Goal: Check status

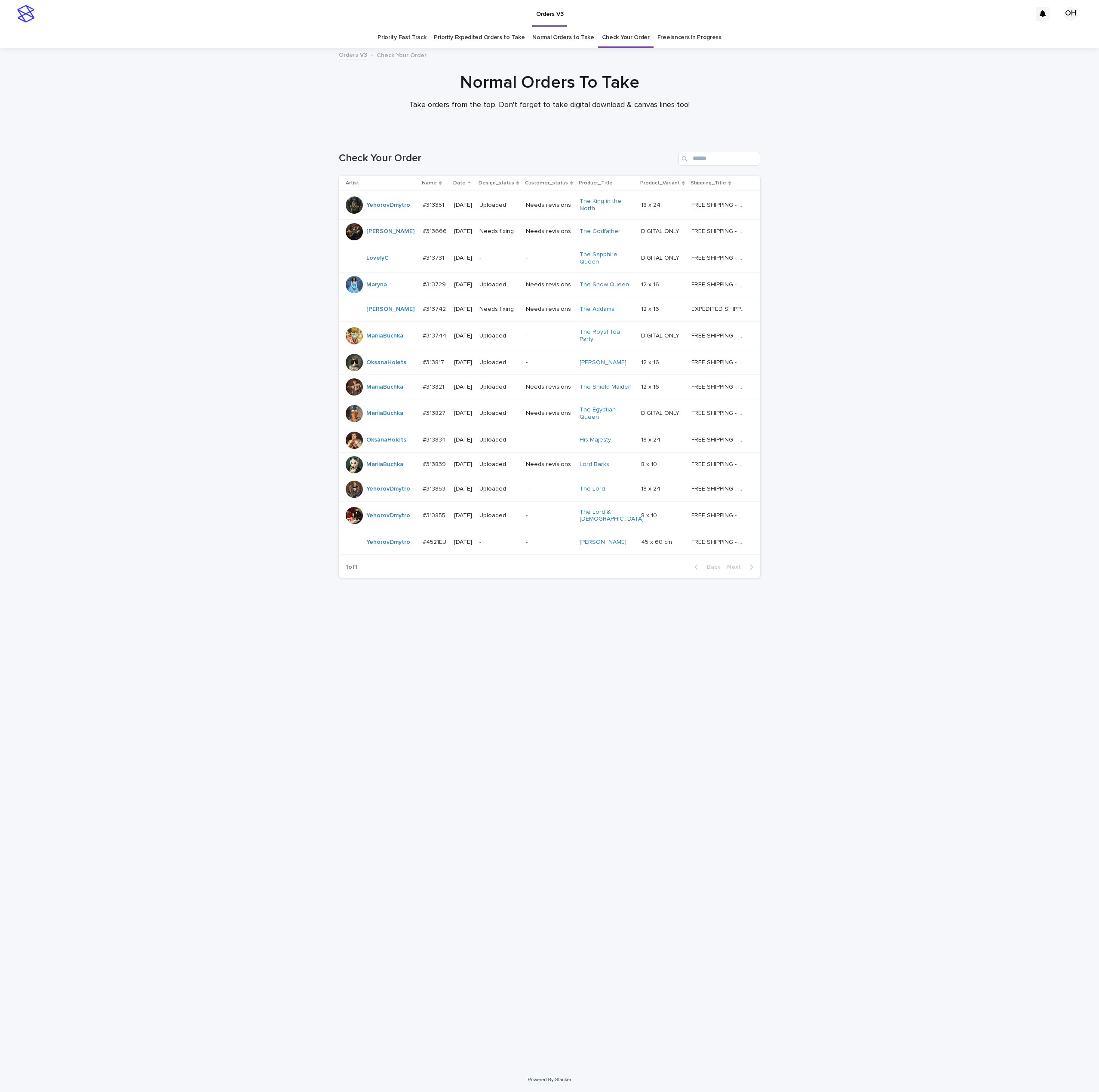
drag, startPoint x: 207, startPoint y: 337, endPoint x: 426, endPoint y: 278, distance: 226.8
click at [426, 278] on td "#313729 #313729" at bounding box center [435, 285] width 31 height 25
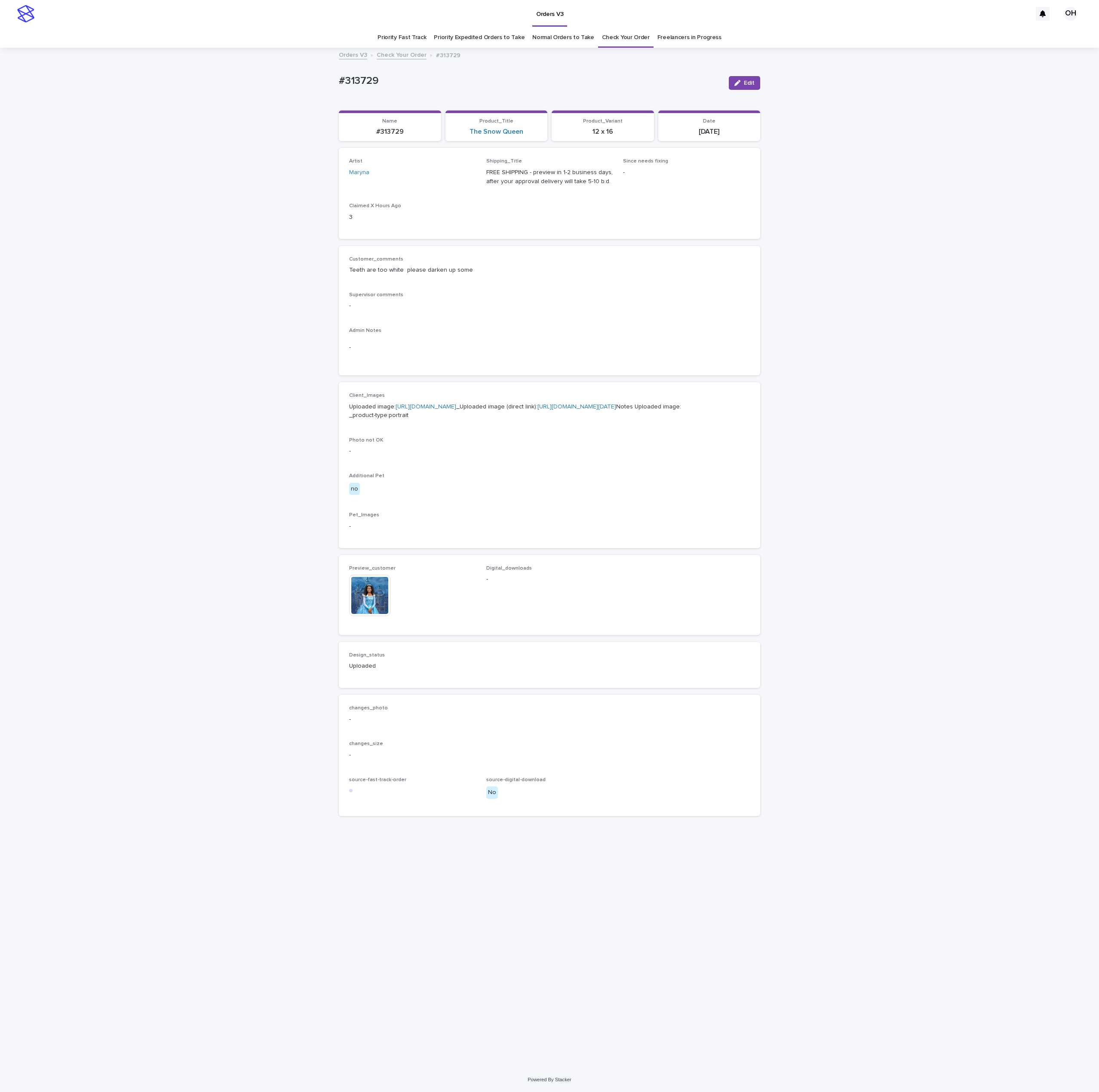
click at [363, 616] on img at bounding box center [369, 595] width 41 height 41
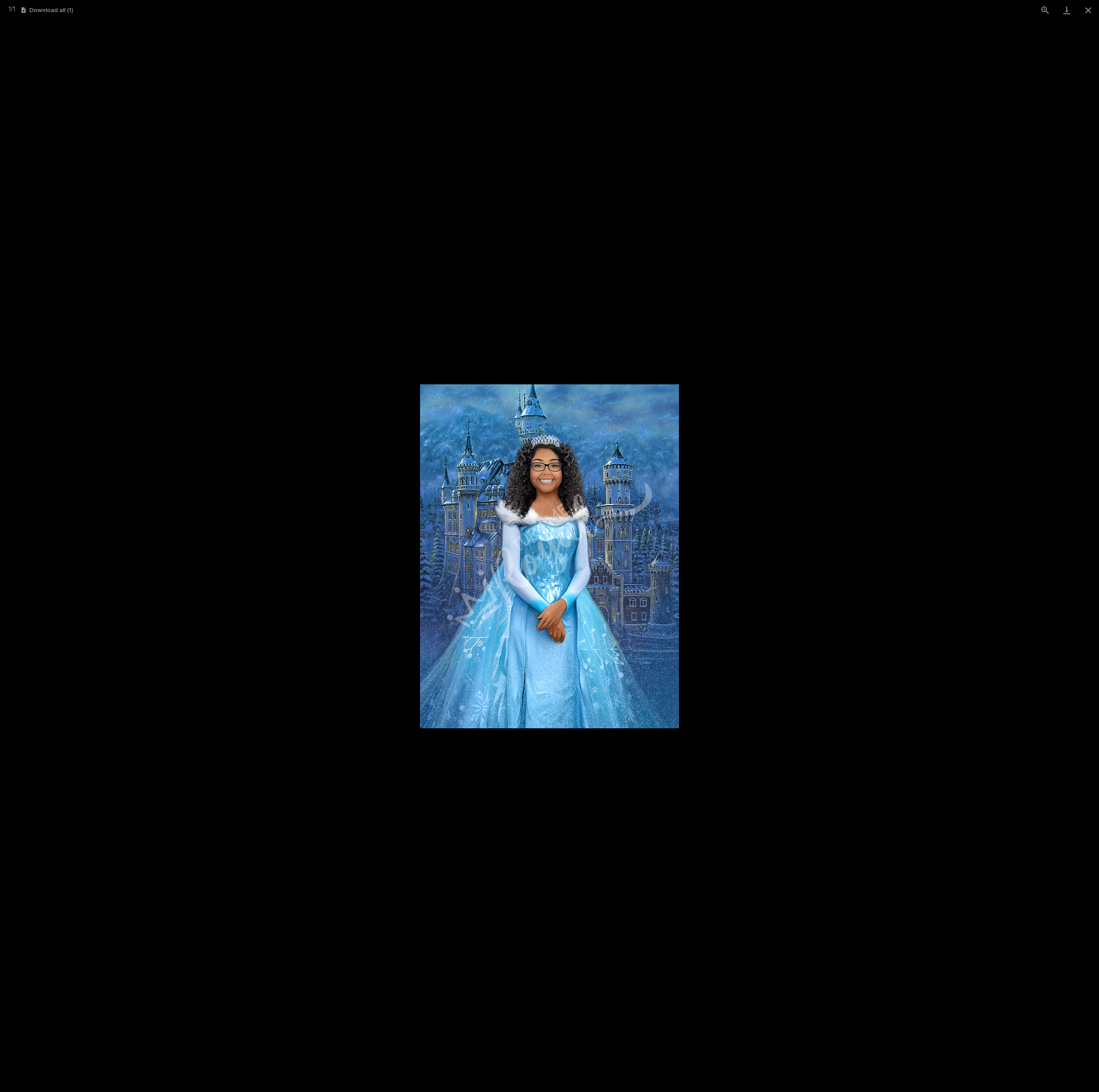
click at [804, 459] on picture at bounding box center [549, 556] width 1099 height 1072
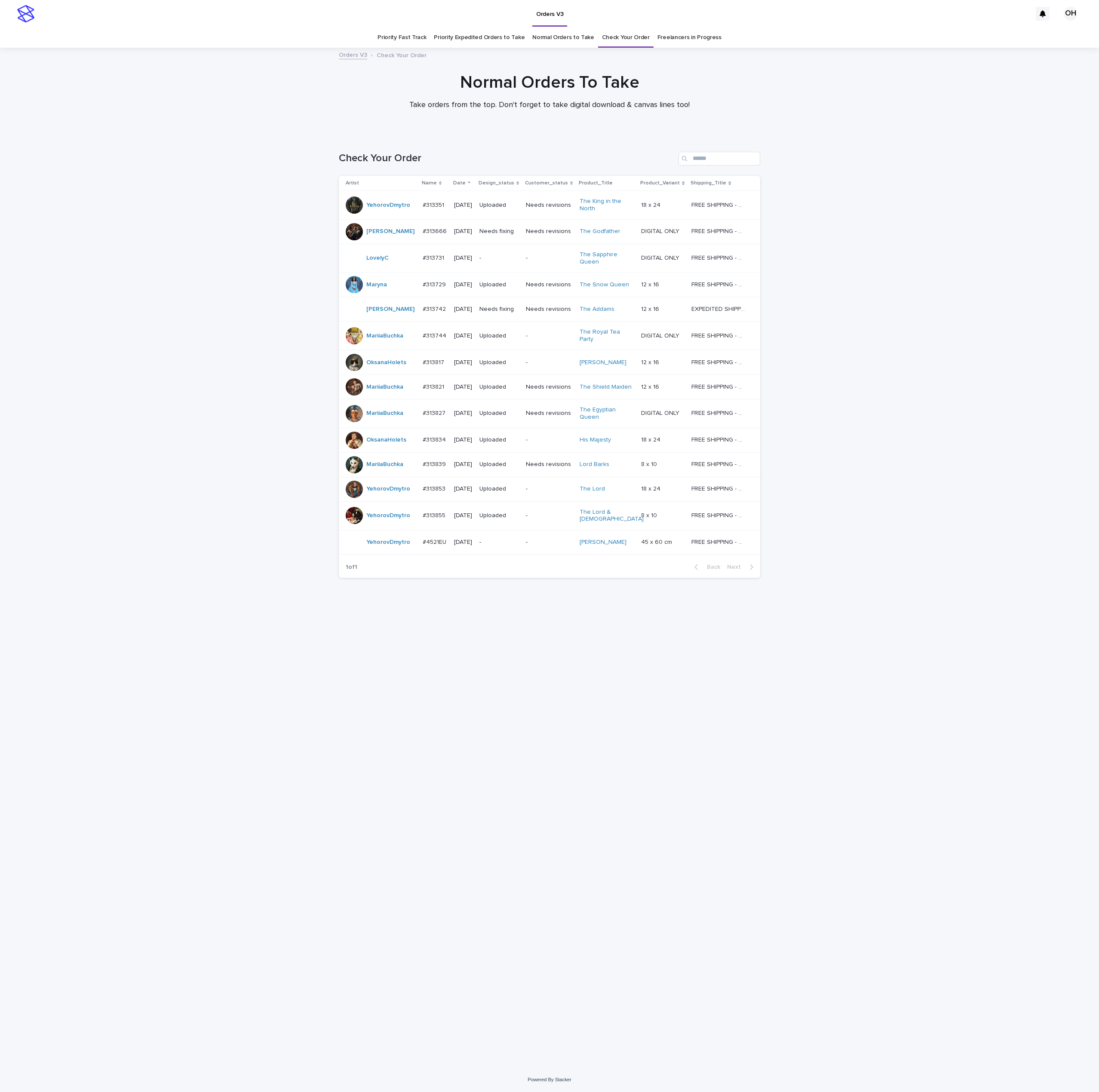
click at [424, 311] on p "#313742" at bounding box center [435, 308] width 25 height 9
click at [207, 383] on div "Loading... Saving… Loading... Saving… Check Your Order Artist Name Date Design_…" at bounding box center [549, 601] width 1099 height 933
click at [349, 509] on div at bounding box center [354, 515] width 17 height 17
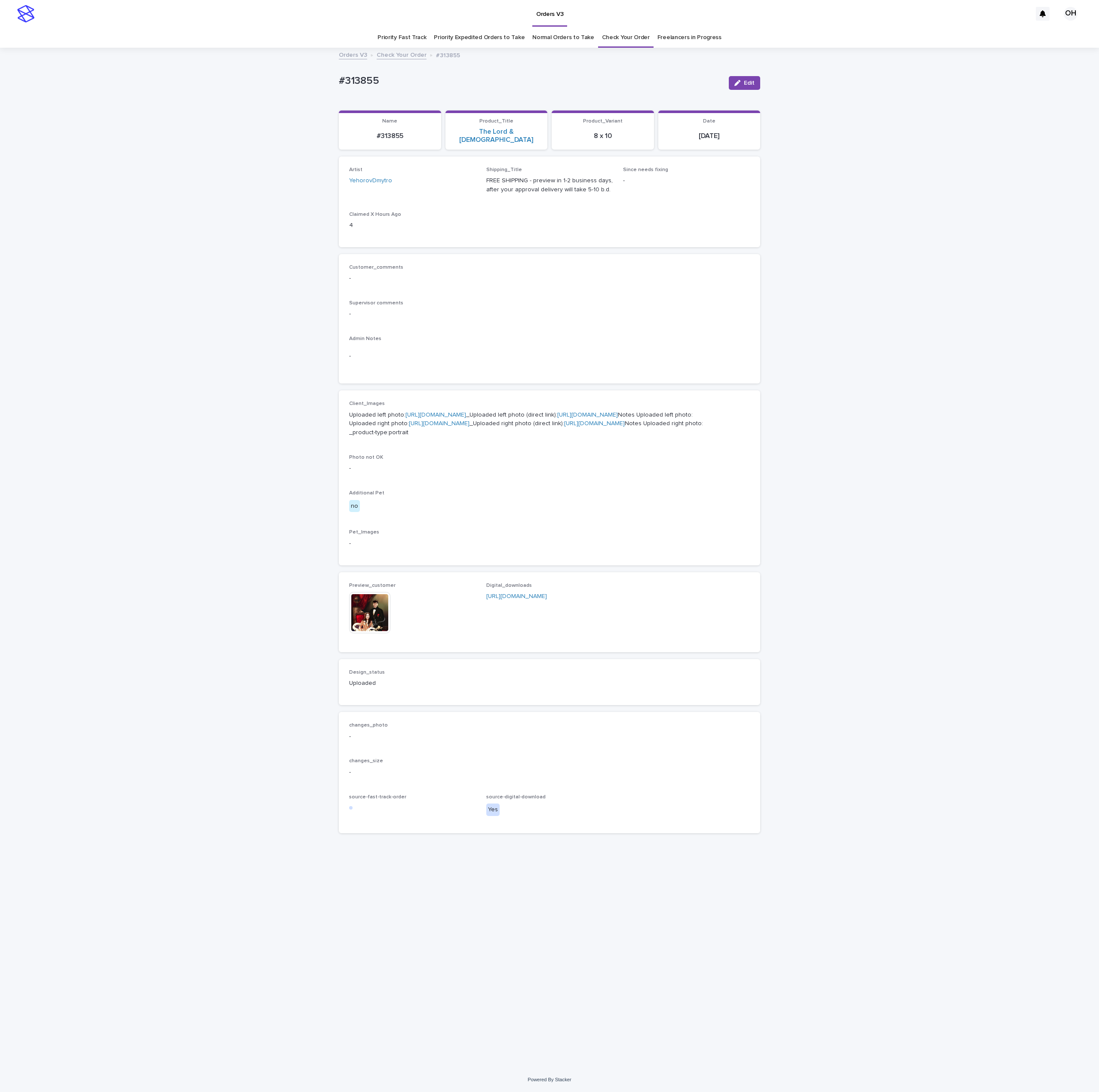
click at [359, 633] on img at bounding box center [369, 612] width 41 height 41
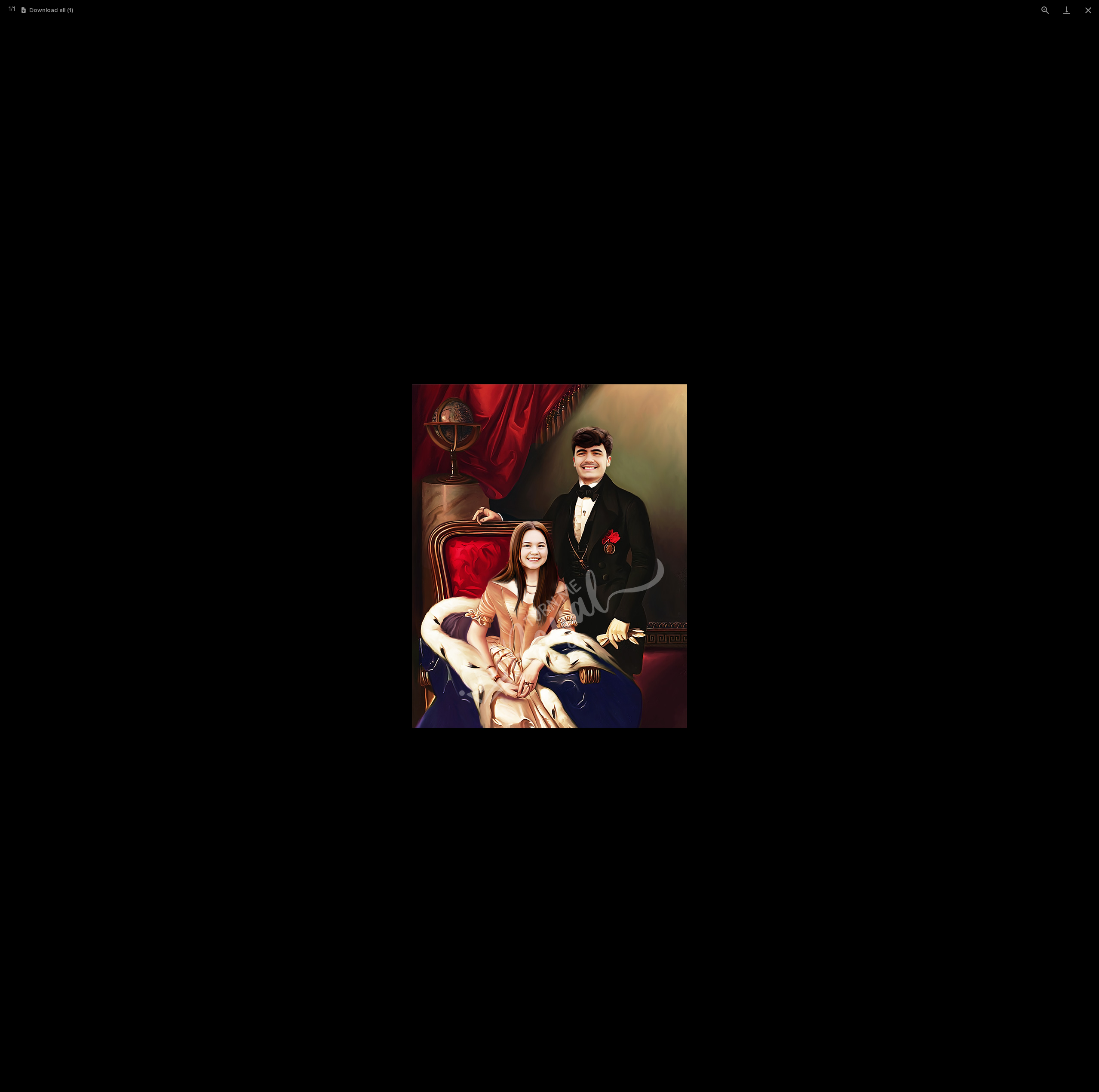
click at [923, 465] on picture at bounding box center [549, 556] width 1099 height 1072
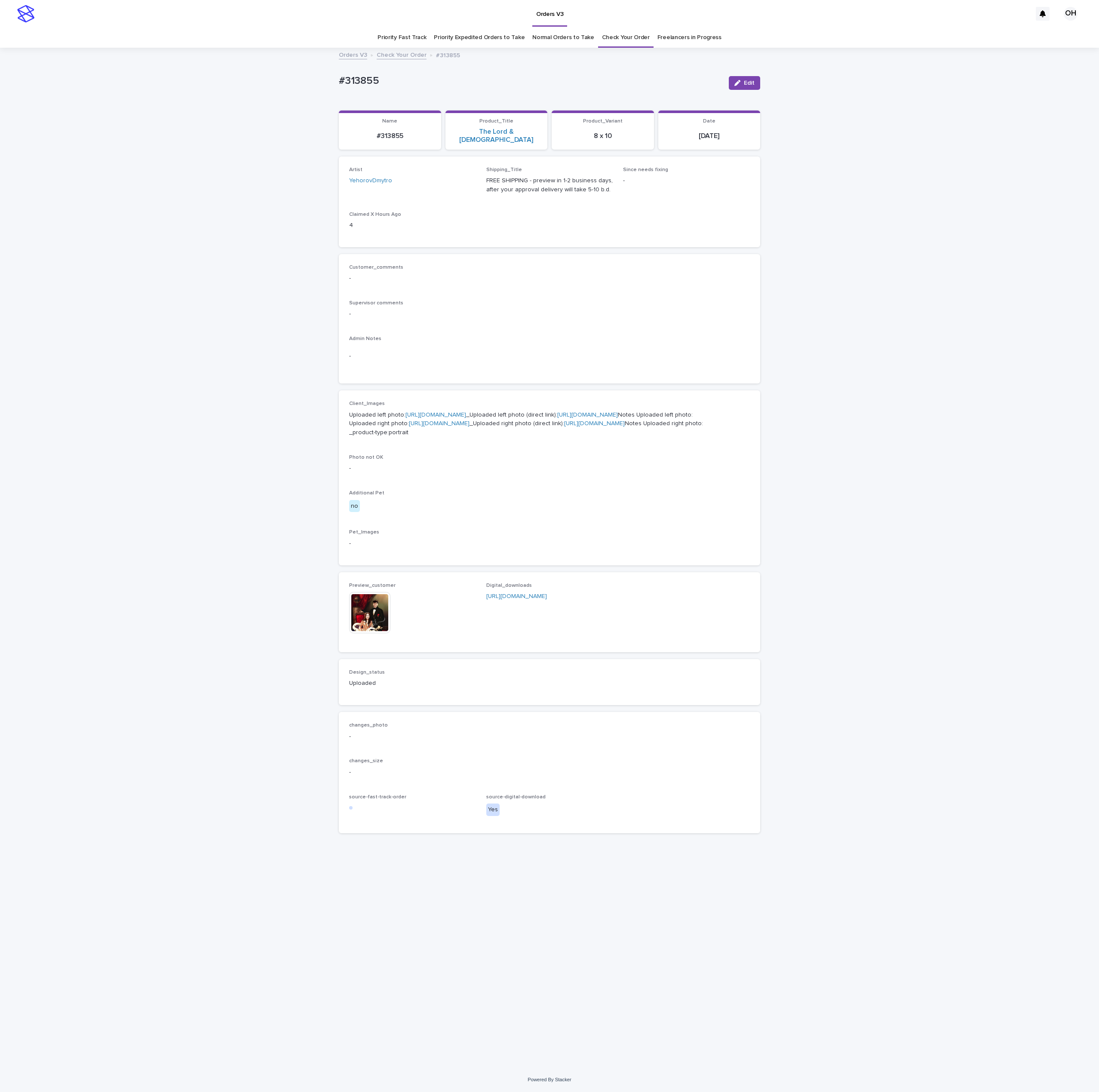
click at [445, 411] on p "Uploaded left photo: [URL][DOMAIN_NAME] _Uploaded left photo (direct link): [UR…" at bounding box center [549, 424] width 400 height 27
click at [465, 414] on link "[URL][DOMAIN_NAME]" at bounding box center [436, 415] width 61 height 6
click at [365, 633] on img at bounding box center [369, 612] width 41 height 41
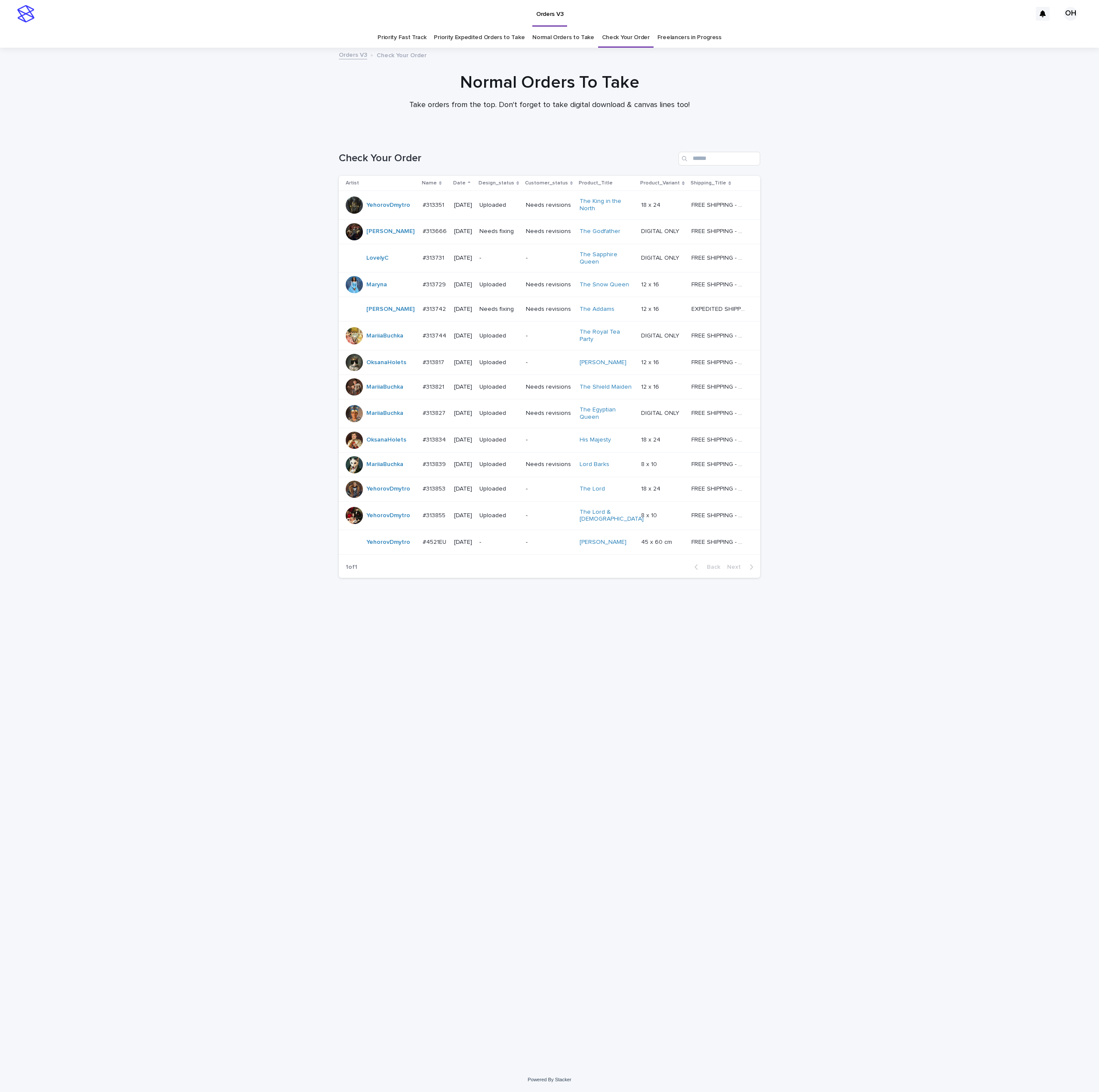
click at [355, 491] on div at bounding box center [354, 488] width 17 height 17
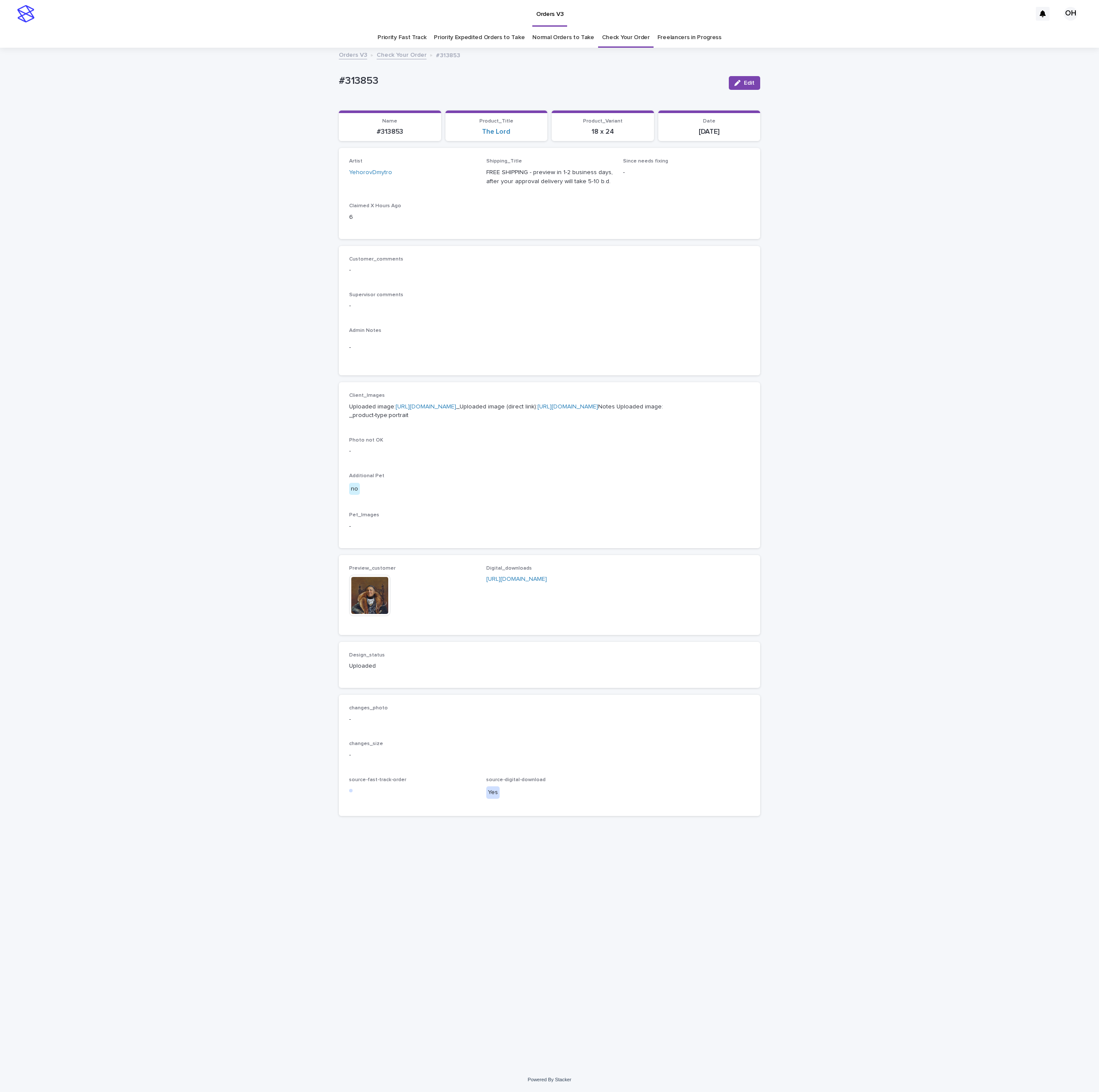
click at [380, 616] on img at bounding box center [369, 595] width 41 height 41
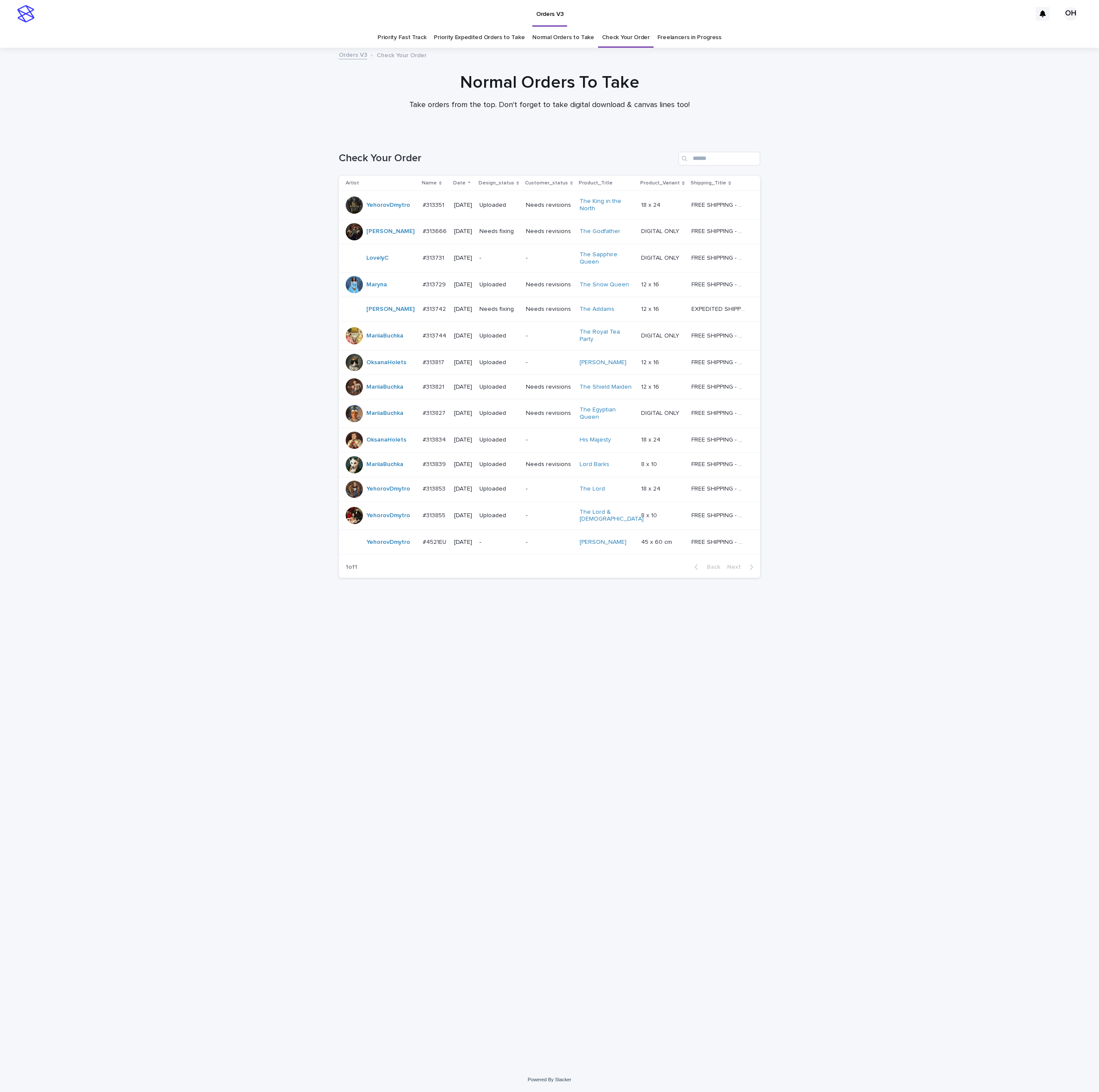
click at [350, 465] on div at bounding box center [354, 465] width 17 height 17
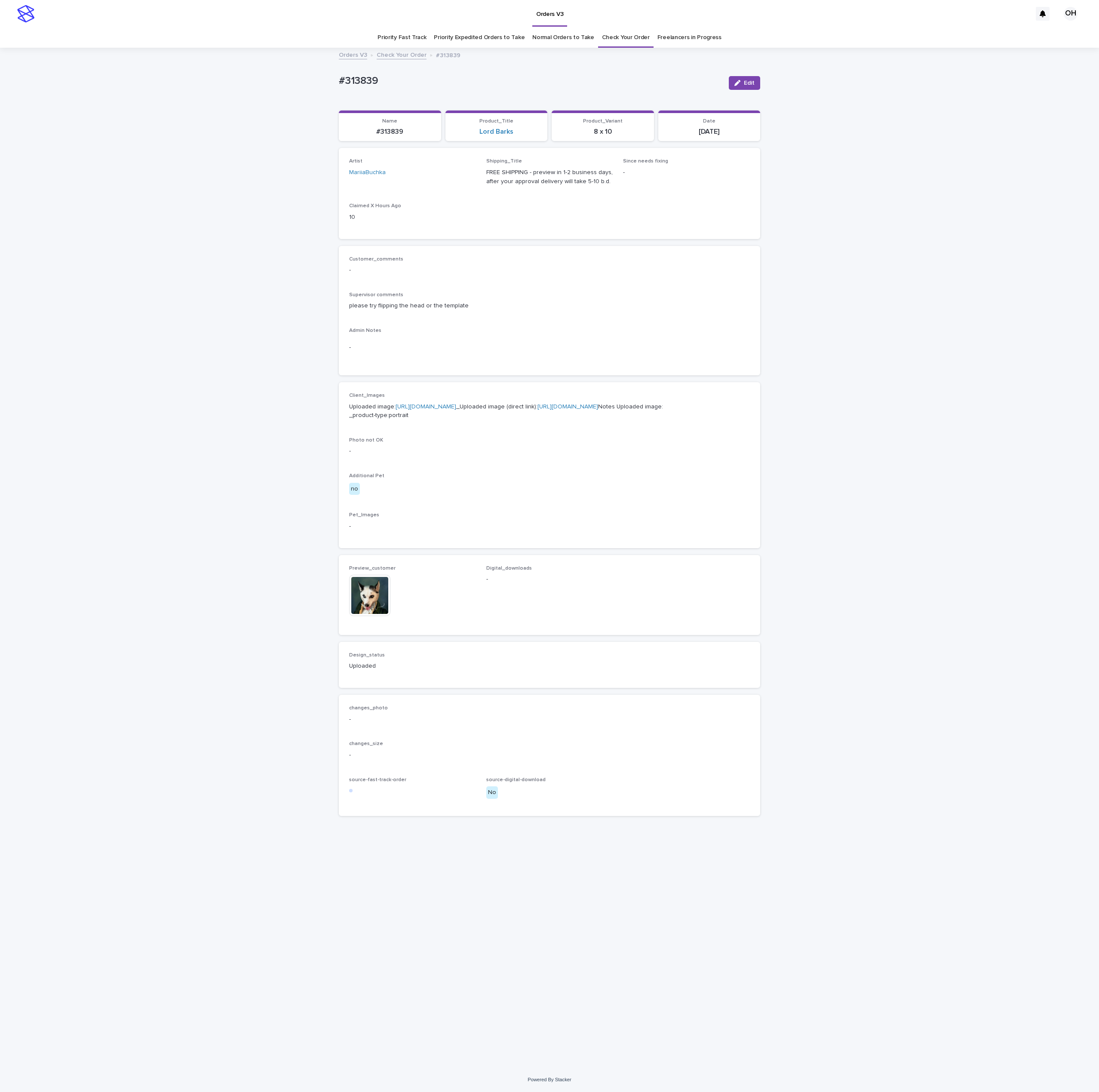
click at [374, 616] on img at bounding box center [369, 595] width 41 height 41
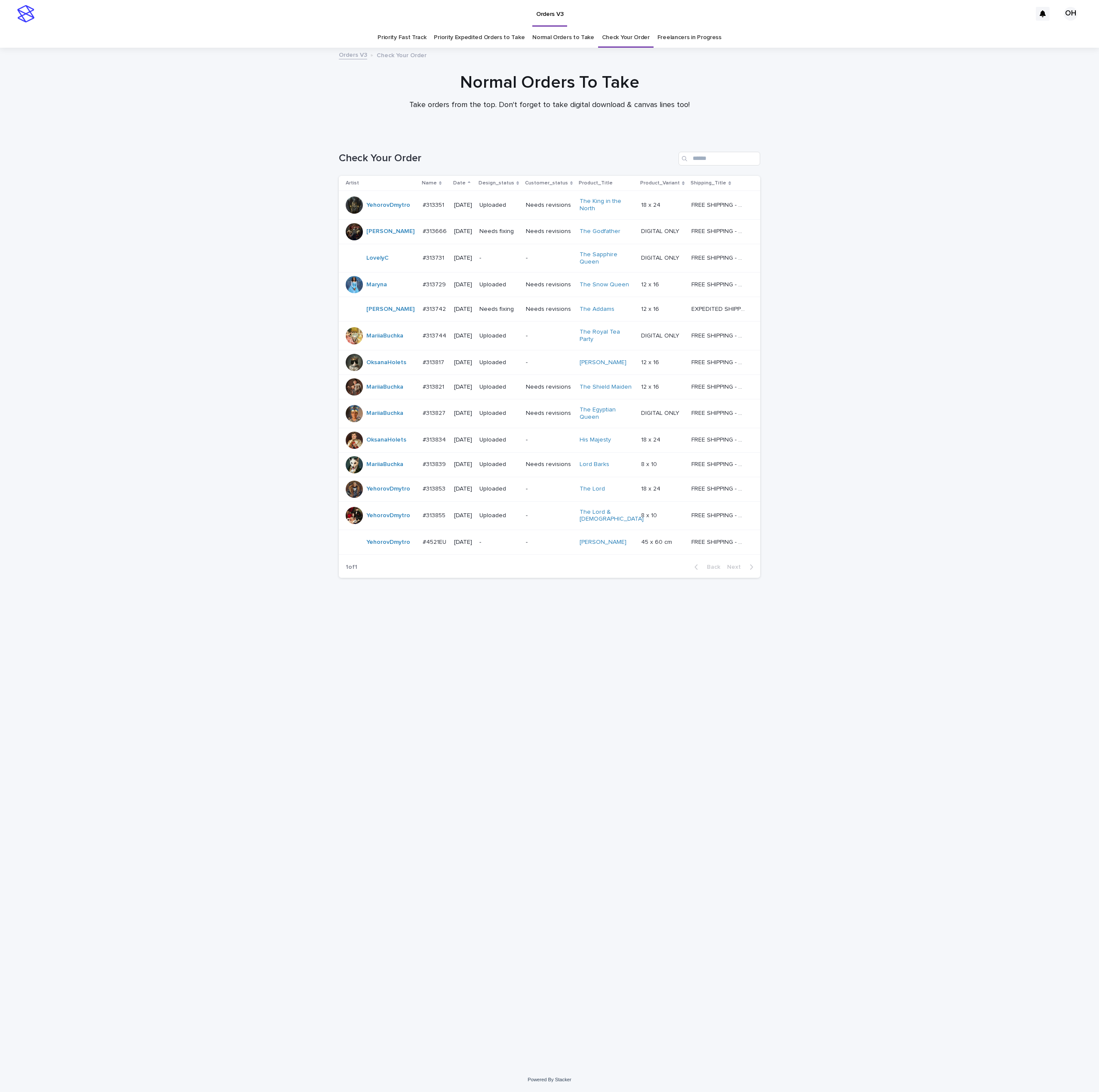
click at [351, 359] on div at bounding box center [354, 362] width 17 height 17
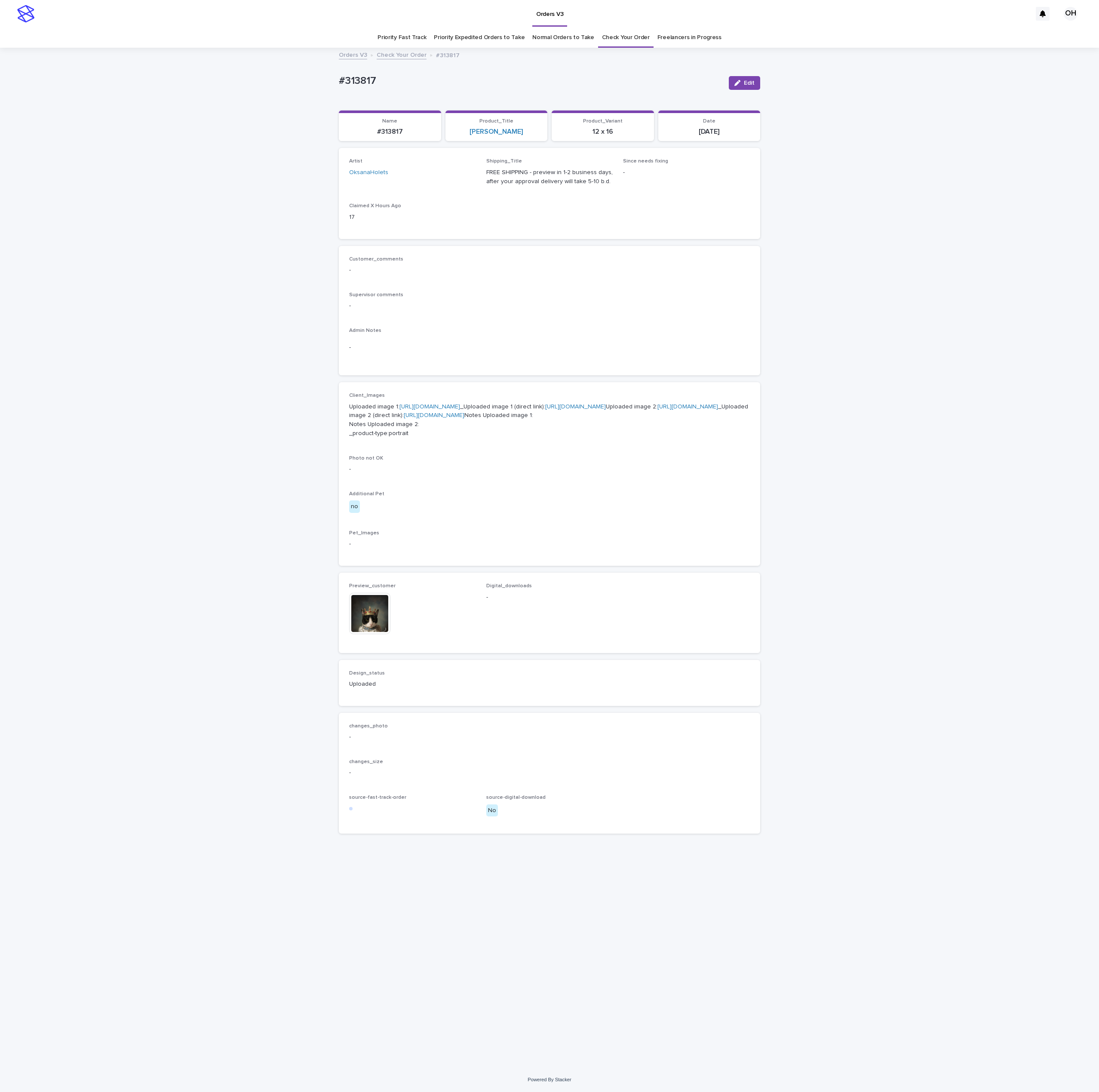
click at [358, 634] on img at bounding box center [369, 613] width 41 height 41
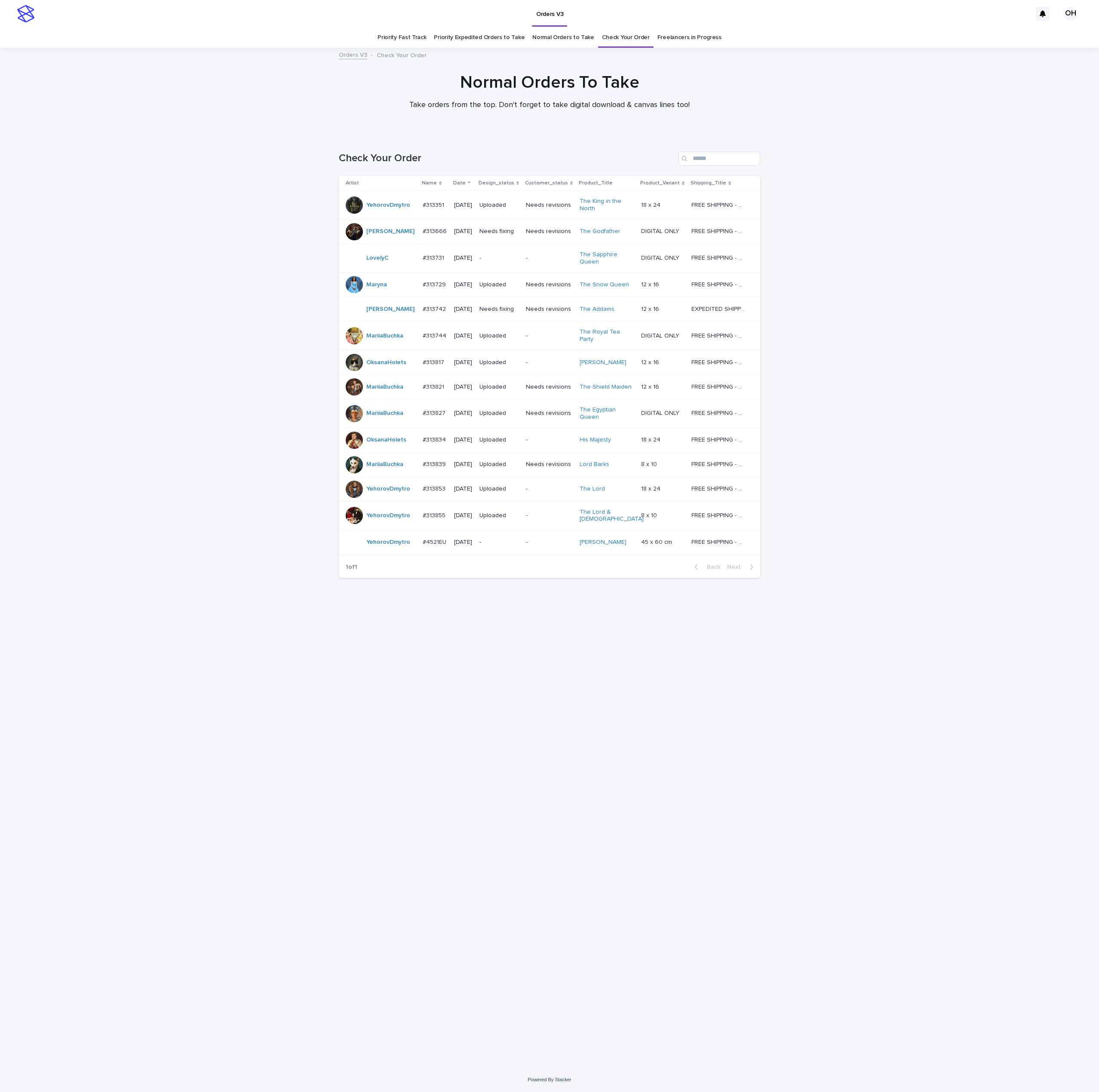
click at [430, 376] on td "#313821 #313821" at bounding box center [435, 386] width 31 height 25
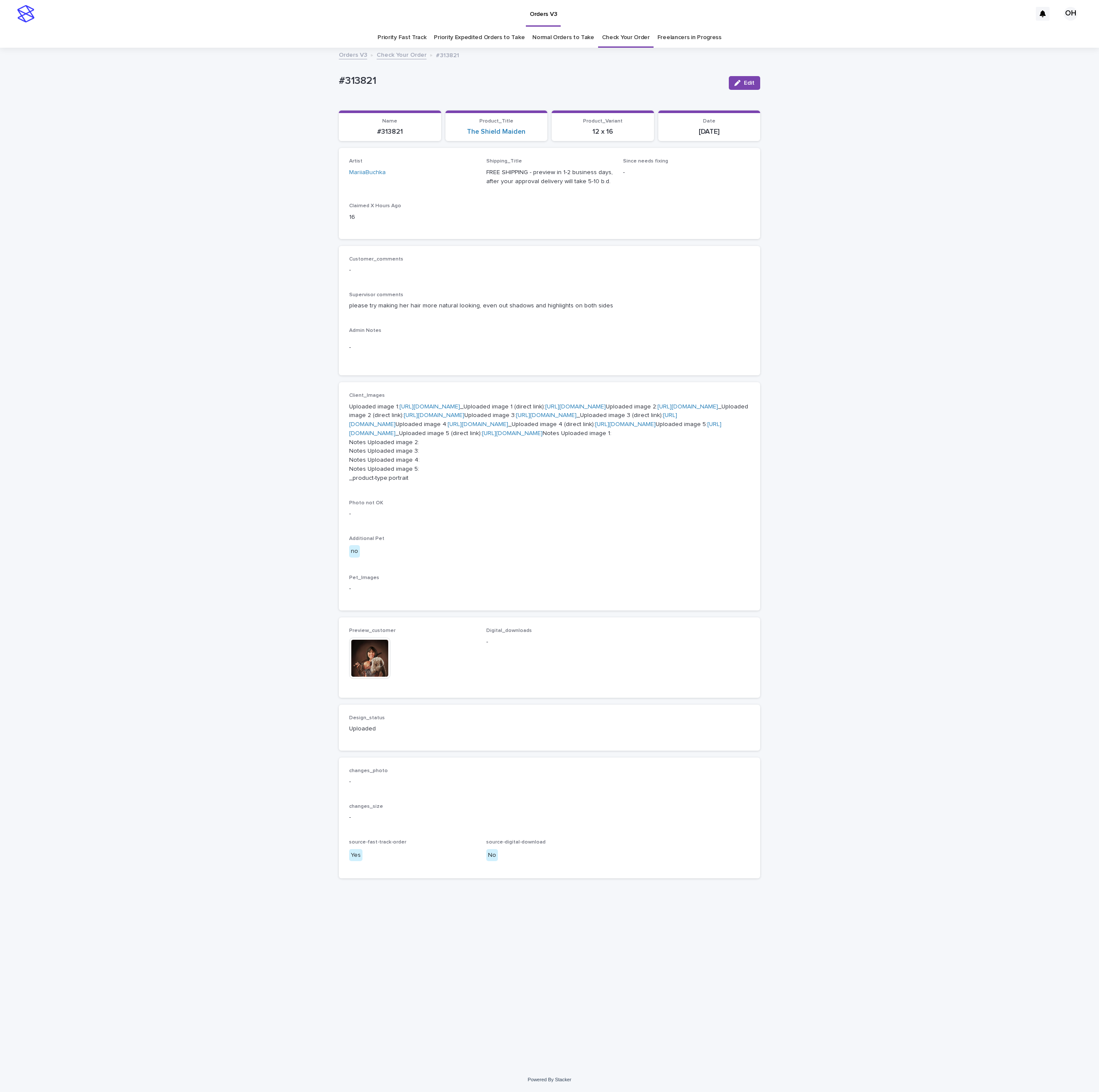
click at [379, 679] on img at bounding box center [369, 658] width 41 height 41
